Goal: Information Seeking & Learning: Find contact information

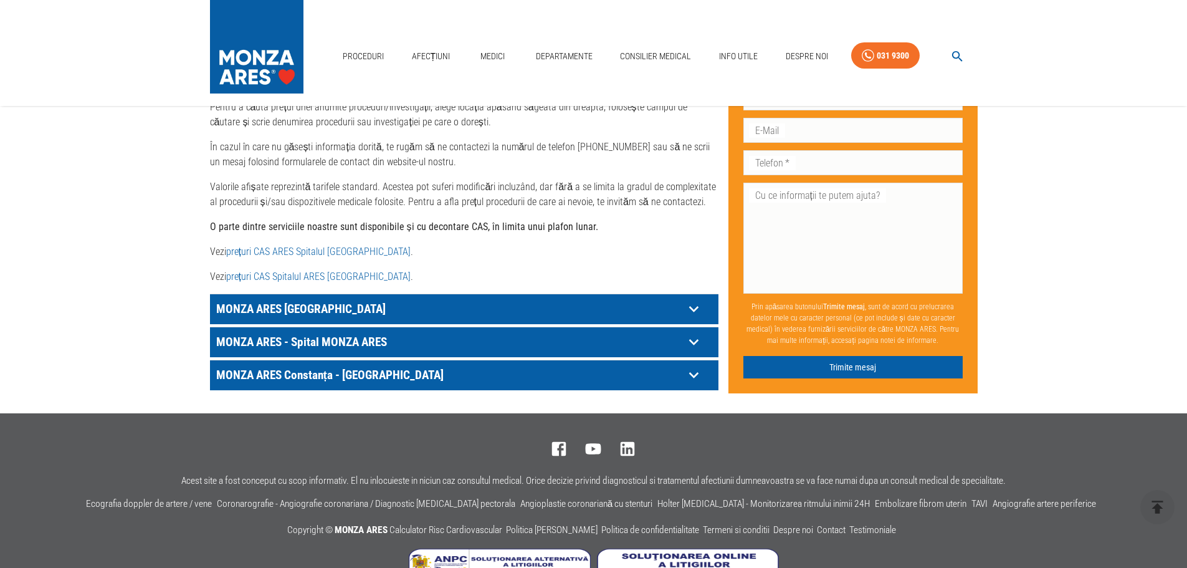
scroll to position [616, 0]
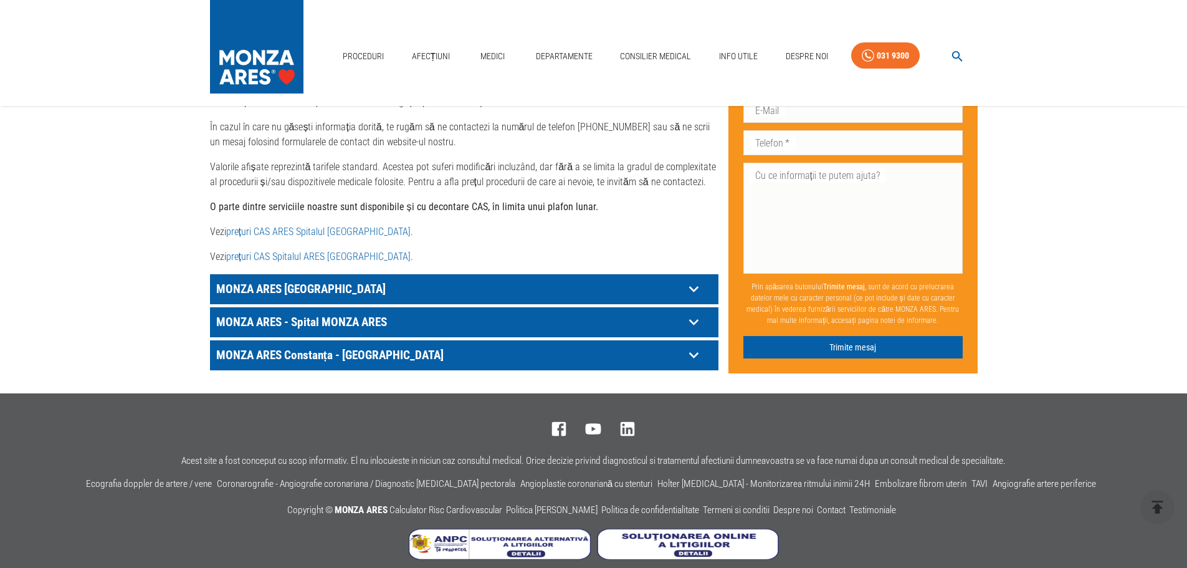
click at [270, 279] on p "MONZA ARES [GEOGRAPHIC_DATA]" at bounding box center [448, 288] width 471 height 19
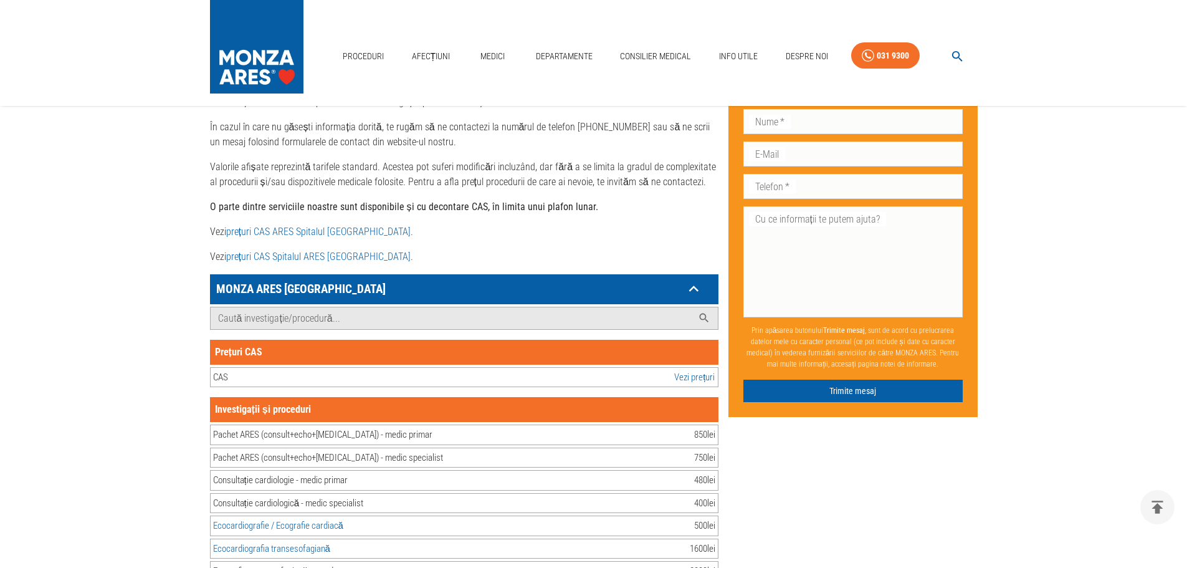
scroll to position [14960, 0]
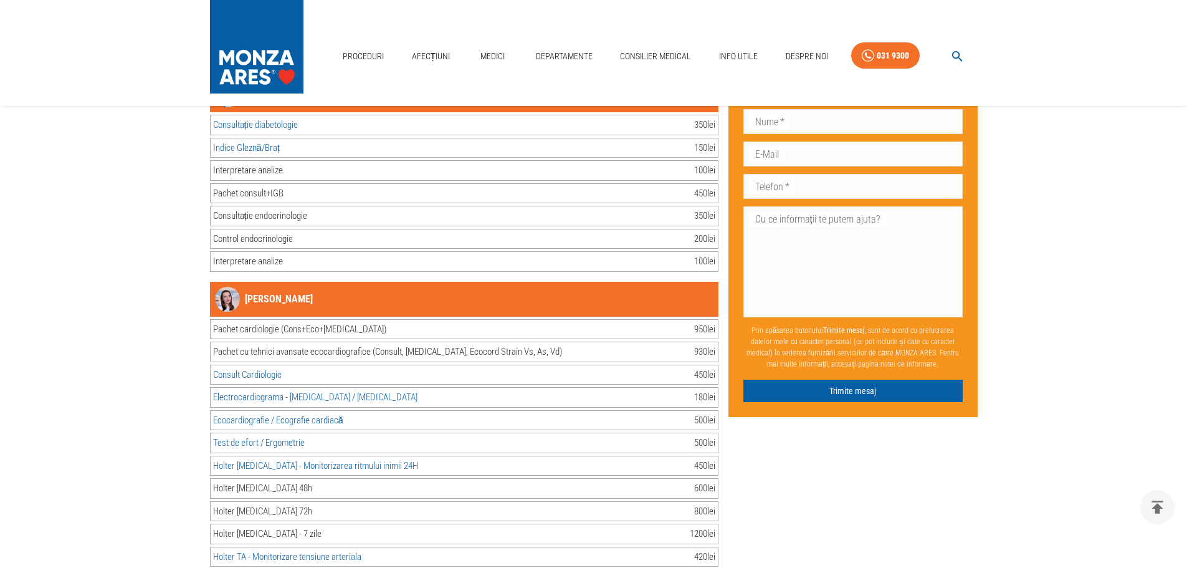
drag, startPoint x: 328, startPoint y: 287, endPoint x: 317, endPoint y: 282, distance: 12.0
click at [317, 282] on div "[PERSON_NAME]" at bounding box center [464, 299] width 509 height 35
click at [332, 284] on div "[PERSON_NAME]" at bounding box center [464, 299] width 509 height 35
drag, startPoint x: 327, startPoint y: 286, endPoint x: 321, endPoint y: 284, distance: 6.5
click at [321, 284] on div "[PERSON_NAME]" at bounding box center [464, 299] width 509 height 35
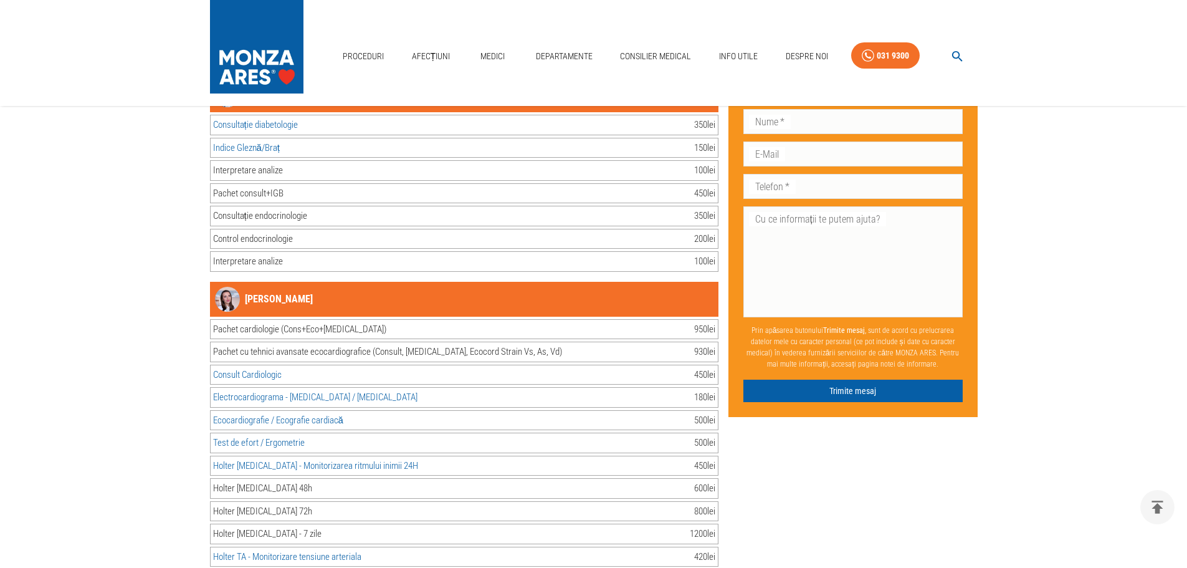
copy link "[PERSON_NAME]"
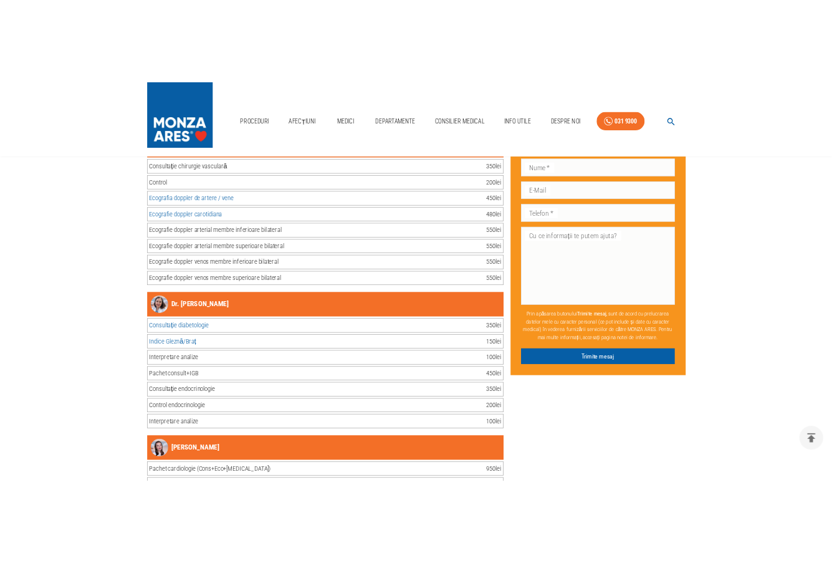
scroll to position [14711, 0]
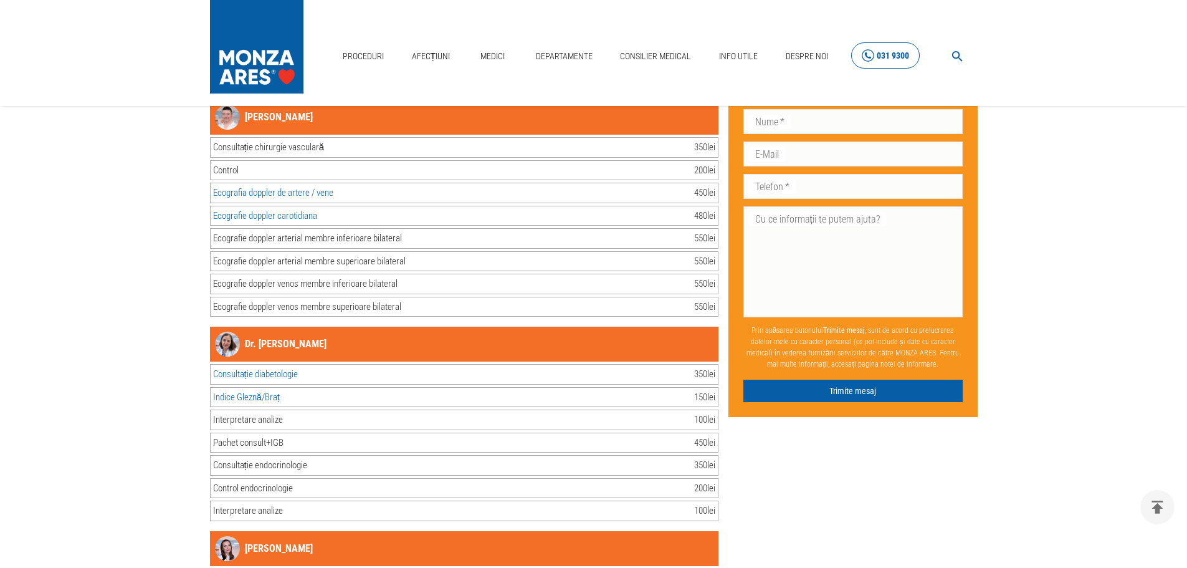
drag, startPoint x: 927, startPoint y: 55, endPoint x: 876, endPoint y: 55, distance: 51.1
click at [876, 55] on nav "Proceduri Afecțiuni Medici Departamente Consilier Medical Info Utile Despre Noi…" at bounding box center [658, 53] width 640 height 42
click at [883, 54] on div "031 9300" at bounding box center [893, 56] width 32 height 16
drag, startPoint x: 921, startPoint y: 54, endPoint x: 892, endPoint y: 58, distance: 29.6
click at [892, 58] on nav "Proceduri Afecțiuni Medici Departamente Consilier Medical Info Utile Despre Noi…" at bounding box center [658, 53] width 640 height 42
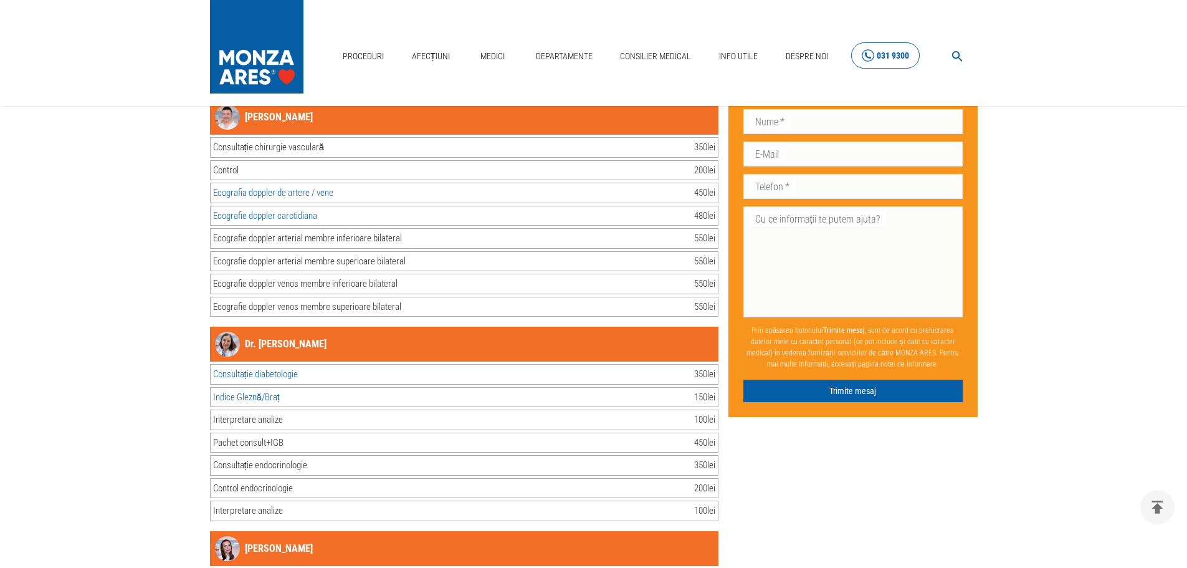
click at [891, 54] on div "031 9300" at bounding box center [893, 56] width 32 height 16
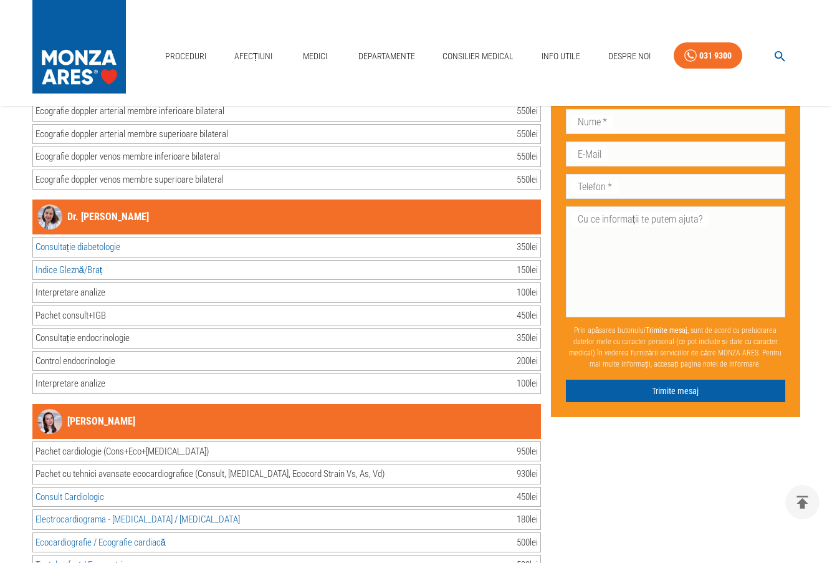
scroll to position [15023, 0]
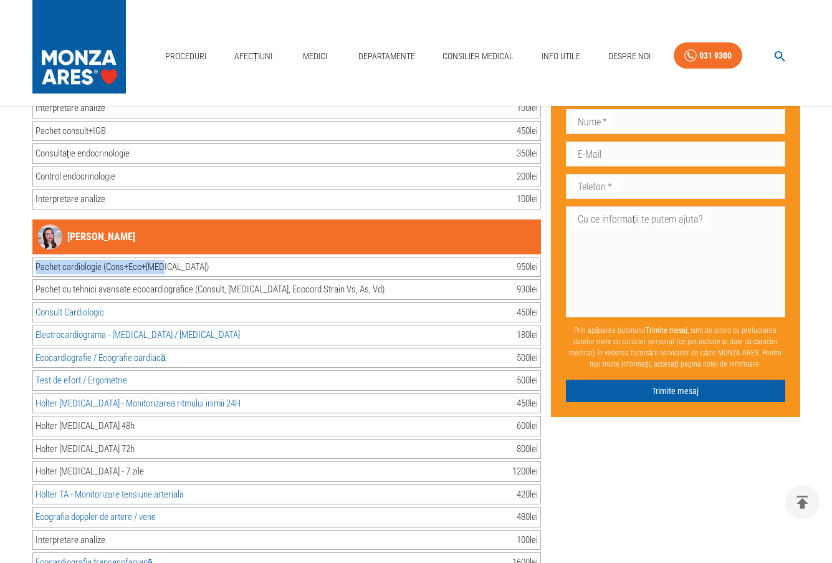
drag, startPoint x: 171, startPoint y: 251, endPoint x: 36, endPoint y: 247, distance: 135.3
click at [36, 257] on div "Pachet cardiologie (Cons+Eco+[MEDICAL_DATA]) 950 lei" at bounding box center [286, 267] width 509 height 21
copy div "Pachet cardiologie (Cons+Eco+[MEDICAL_DATA])"
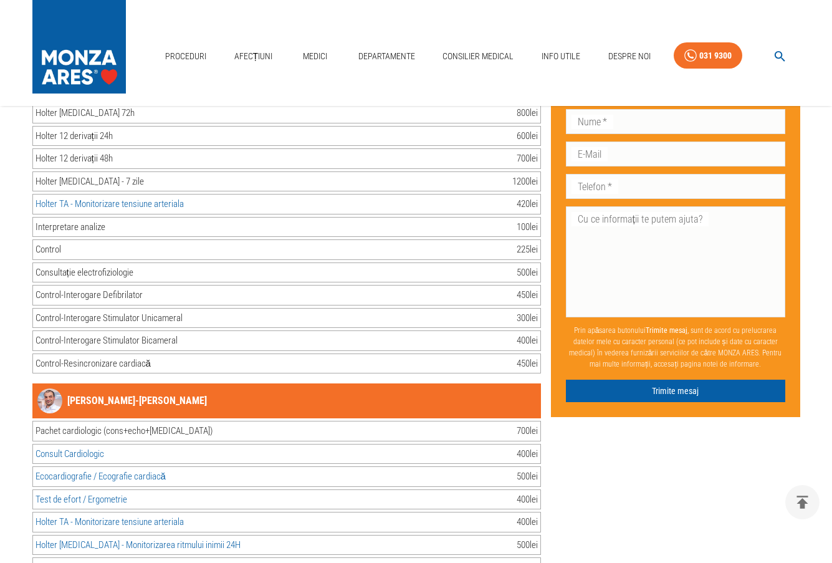
scroll to position [14088, 0]
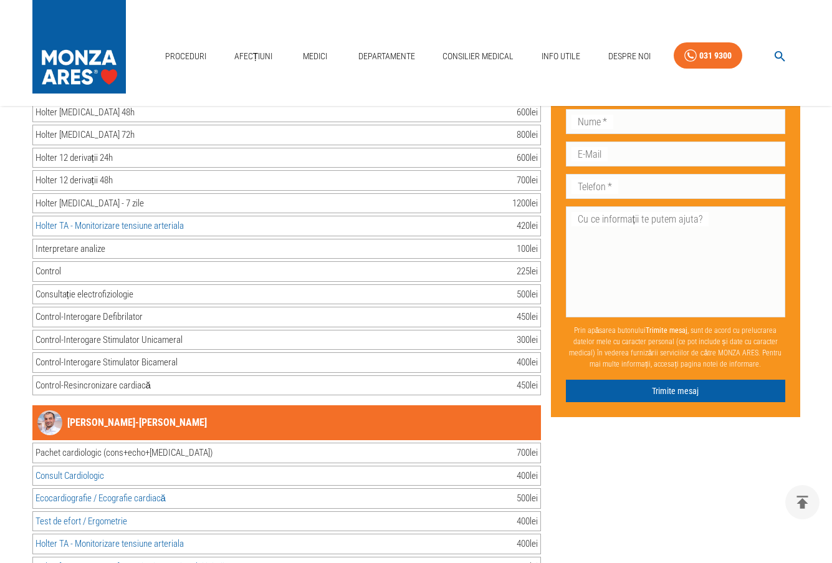
click at [307, 27] on div "Proceduri Afecțiuni Medici Departamente Consilier Medical Info Utile Despre Noi…" at bounding box center [416, 53] width 832 height 106
